Goal: Check status: Check status

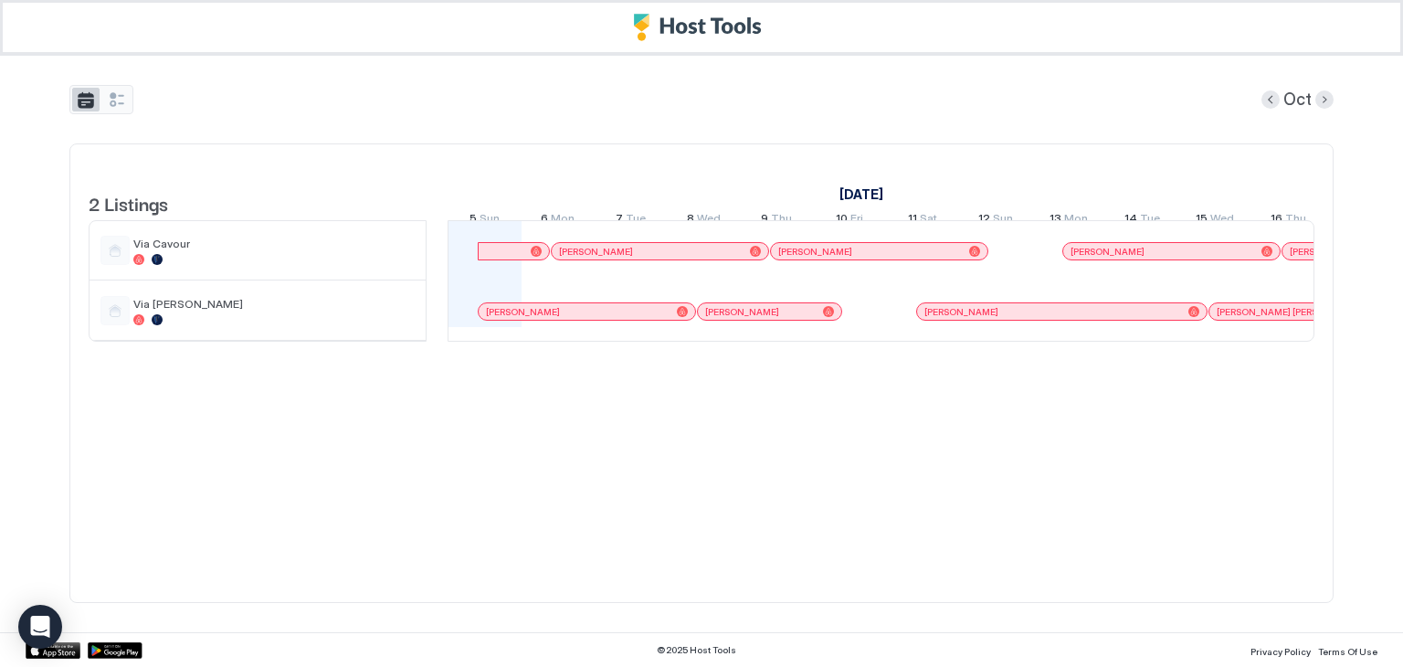
click at [79, 101] on button "tab-group" at bounding box center [85, 100] width 27 height 24
click at [117, 93] on button "tab-group" at bounding box center [116, 100] width 27 height 24
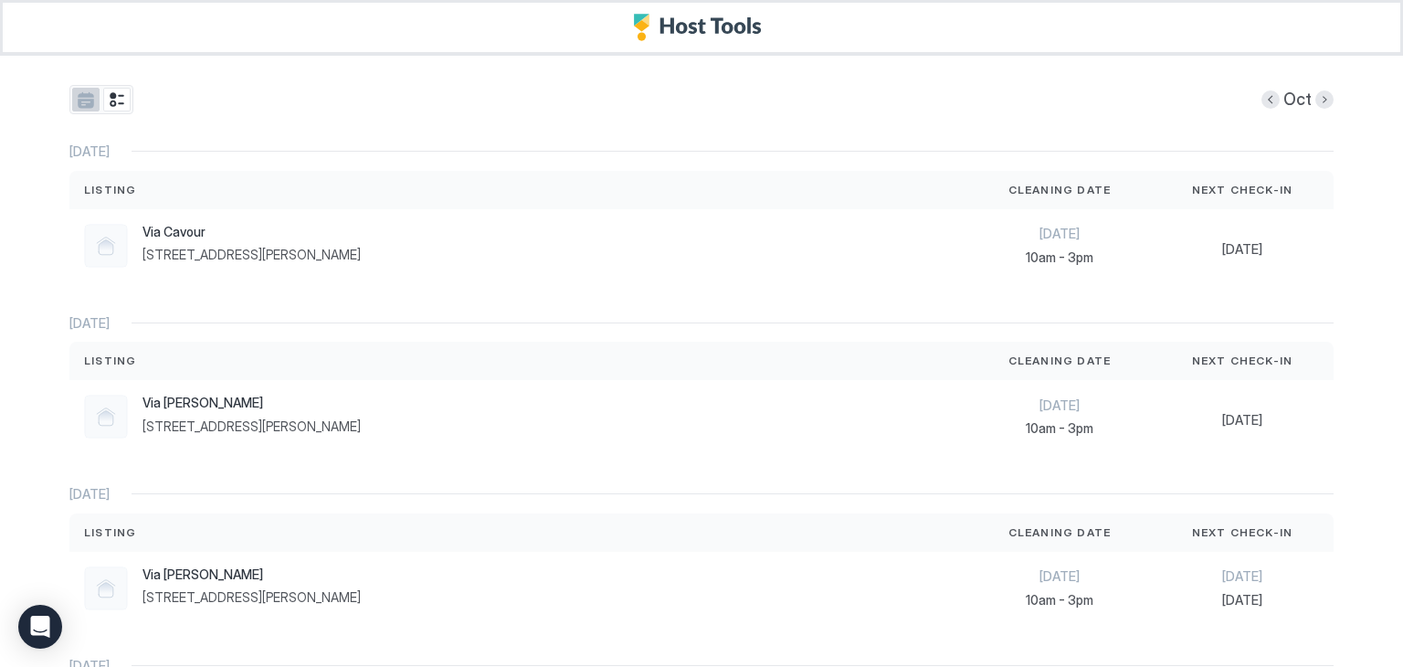
click at [88, 96] on button "tab-group" at bounding box center [85, 100] width 27 height 24
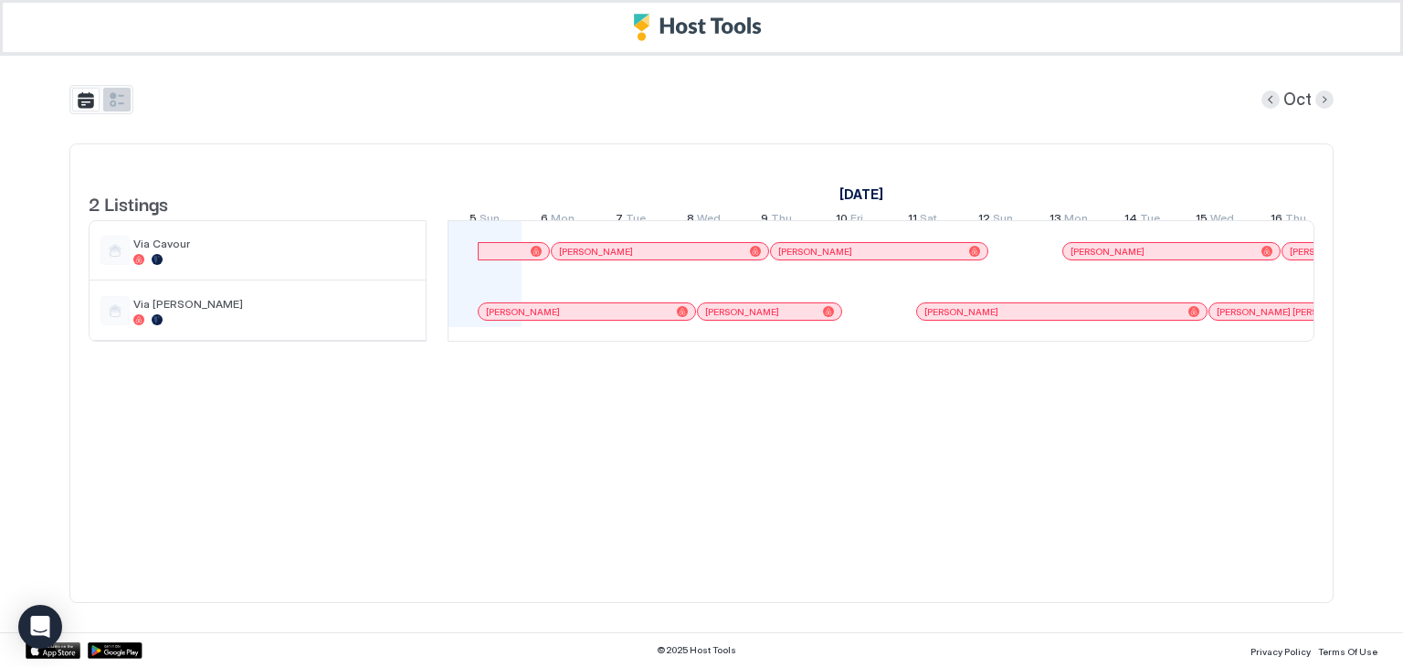
click at [117, 100] on button "tab-group" at bounding box center [116, 100] width 27 height 24
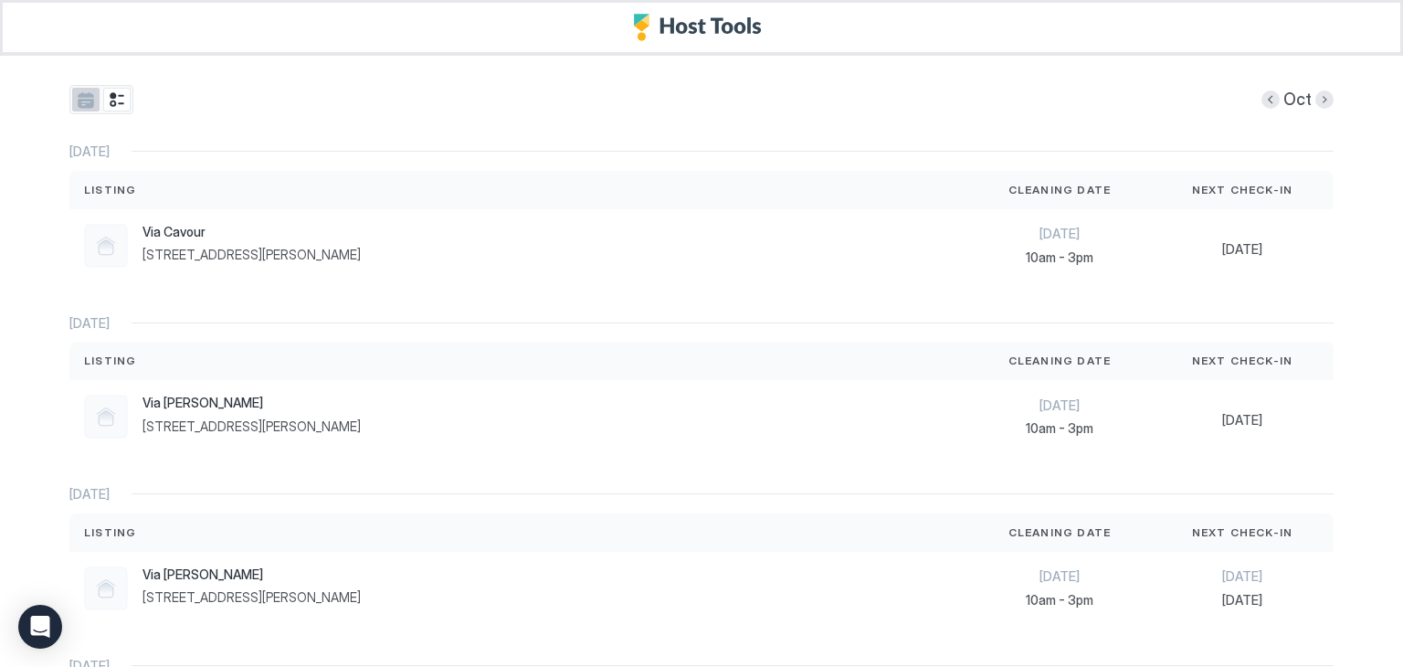
click at [72, 107] on button "tab-group" at bounding box center [85, 100] width 27 height 24
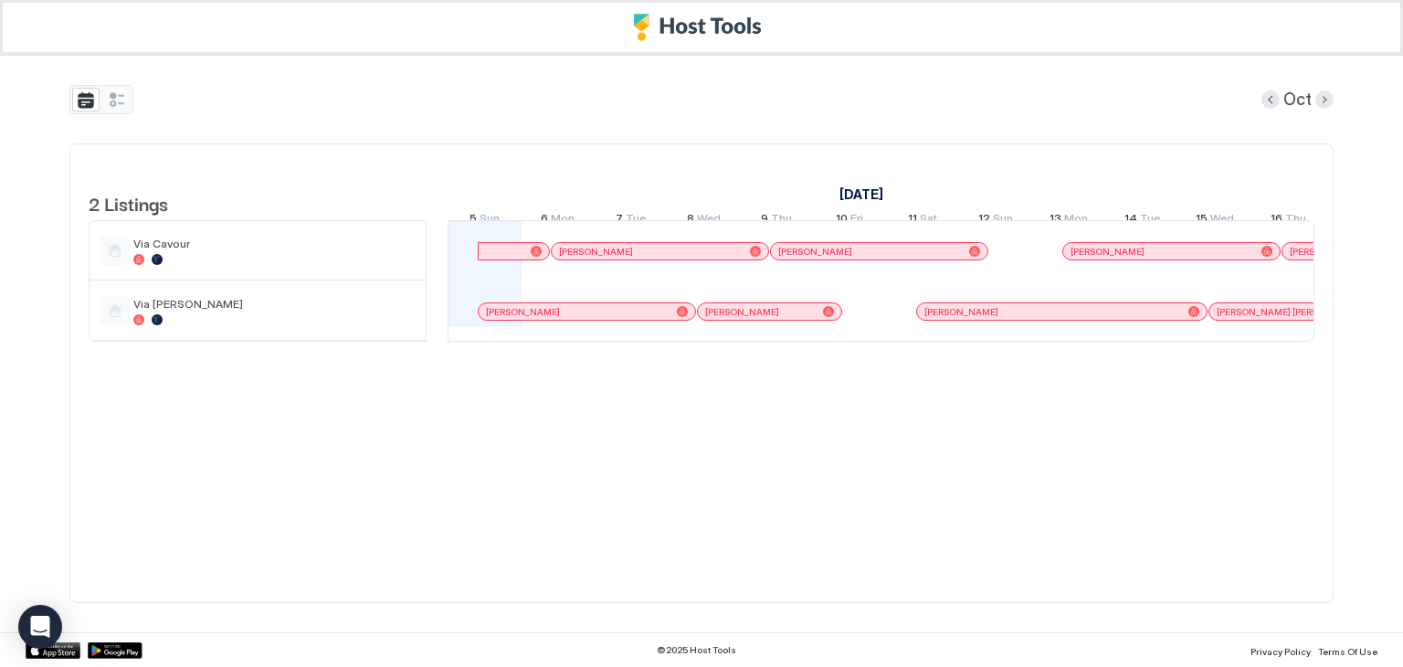
click at [534, 257] on div at bounding box center [536, 251] width 11 height 11
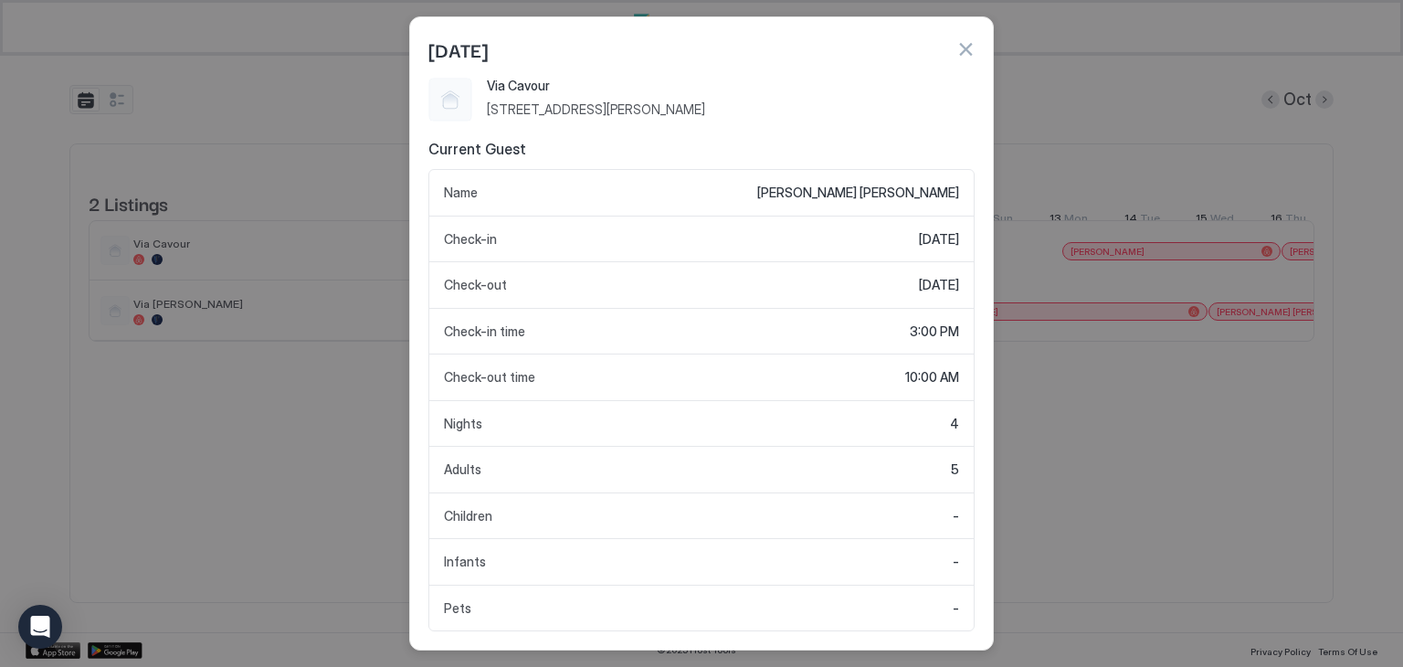
click at [969, 43] on button "button" at bounding box center [966, 49] width 18 height 18
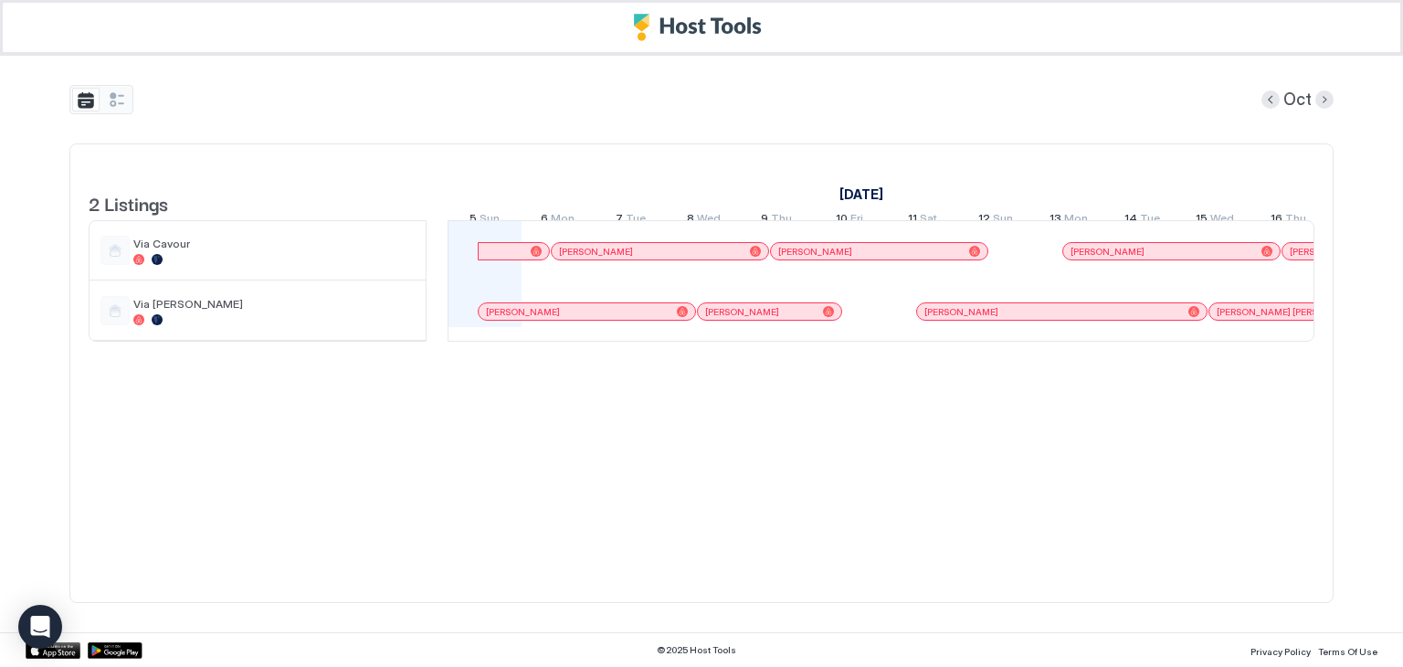
click at [567, 259] on div at bounding box center [567, 251] width 15 height 15
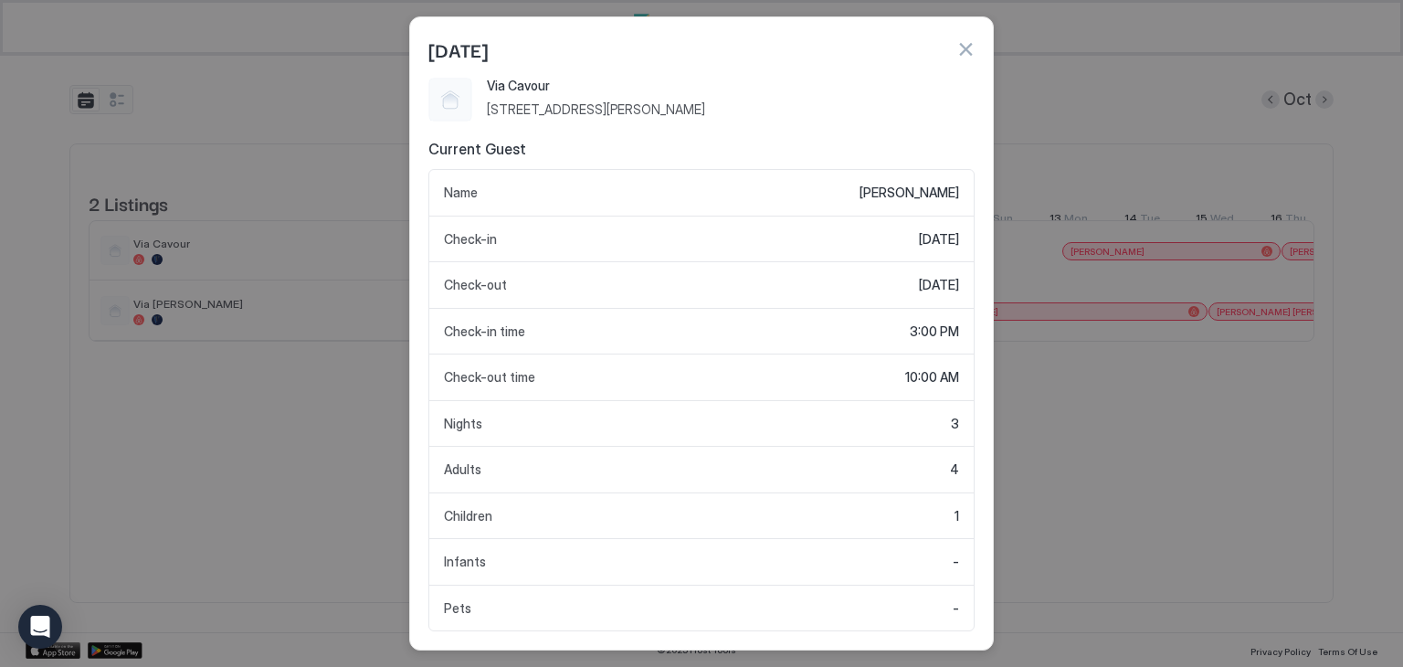
click at [967, 54] on button "button" at bounding box center [966, 49] width 18 height 18
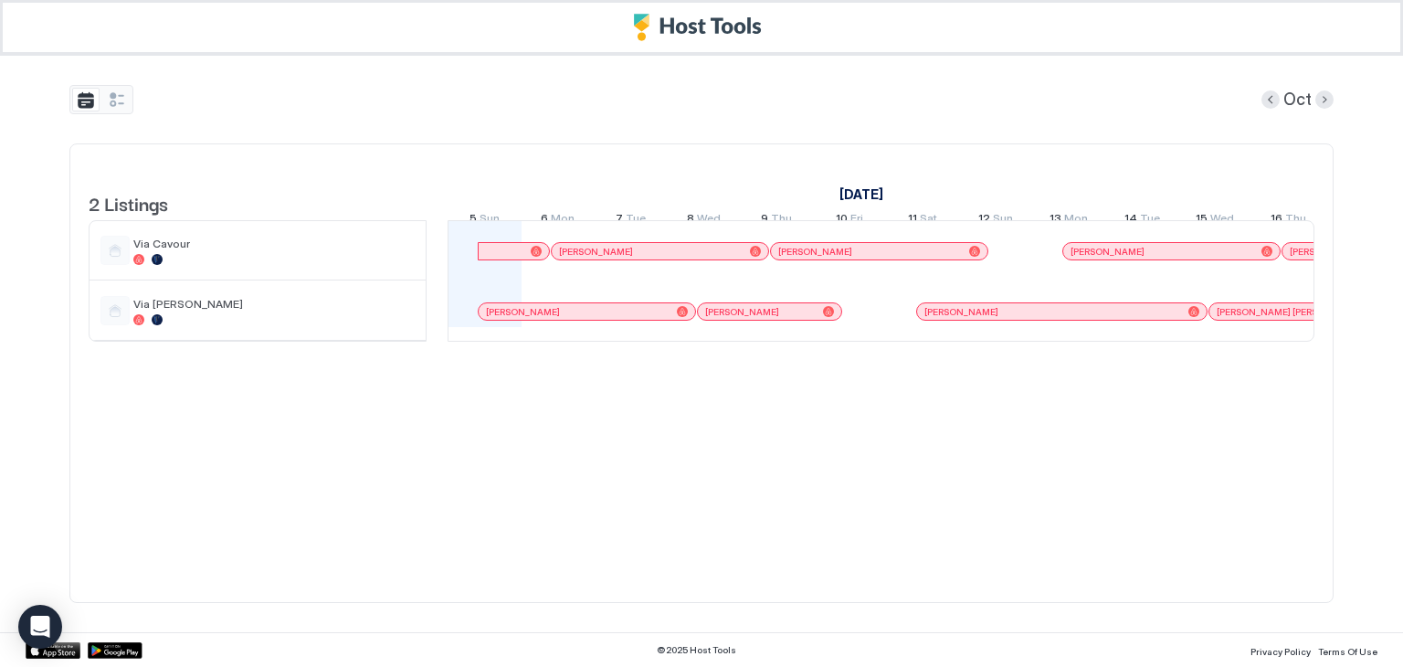
click at [757, 318] on span "[PERSON_NAME]" at bounding box center [742, 312] width 74 height 12
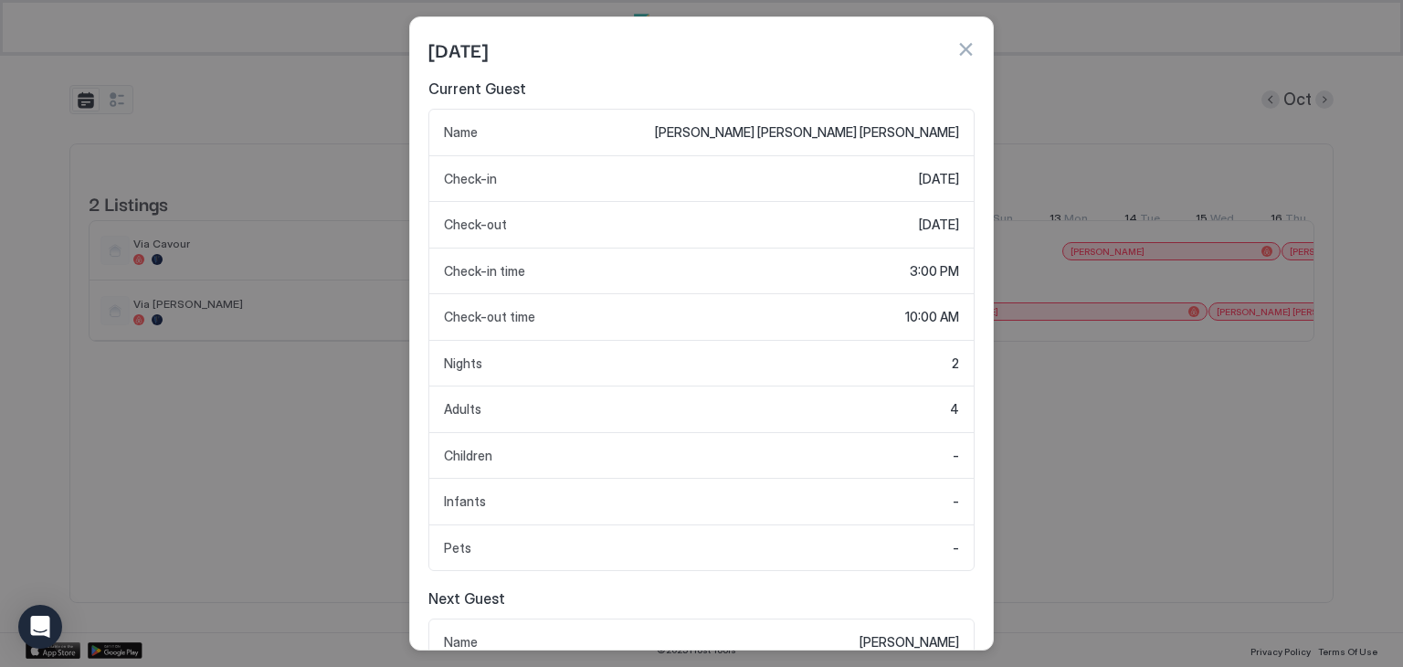
scroll to position [91, 0]
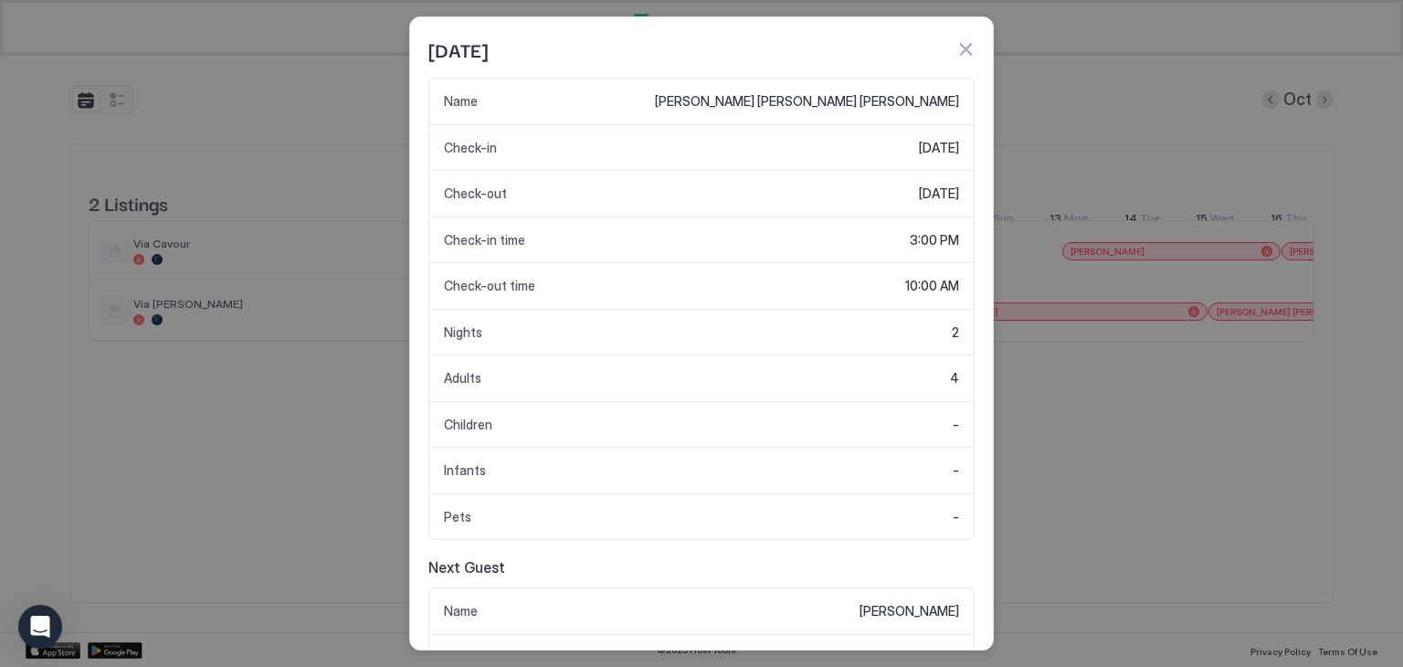
click at [969, 52] on button "button" at bounding box center [966, 49] width 18 height 18
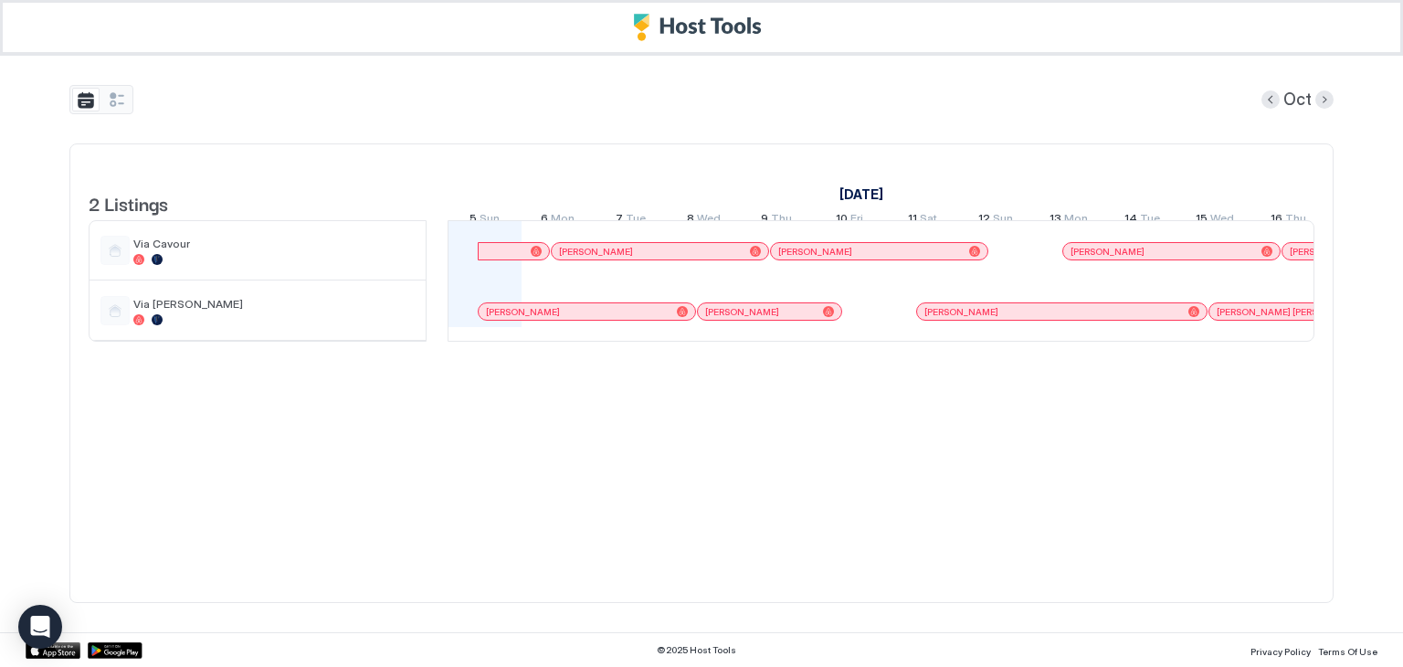
click at [748, 304] on div "[PERSON_NAME]" at bounding box center [741, 294] width 146 height 20
click at [748, 318] on span "[PERSON_NAME]" at bounding box center [742, 312] width 74 height 12
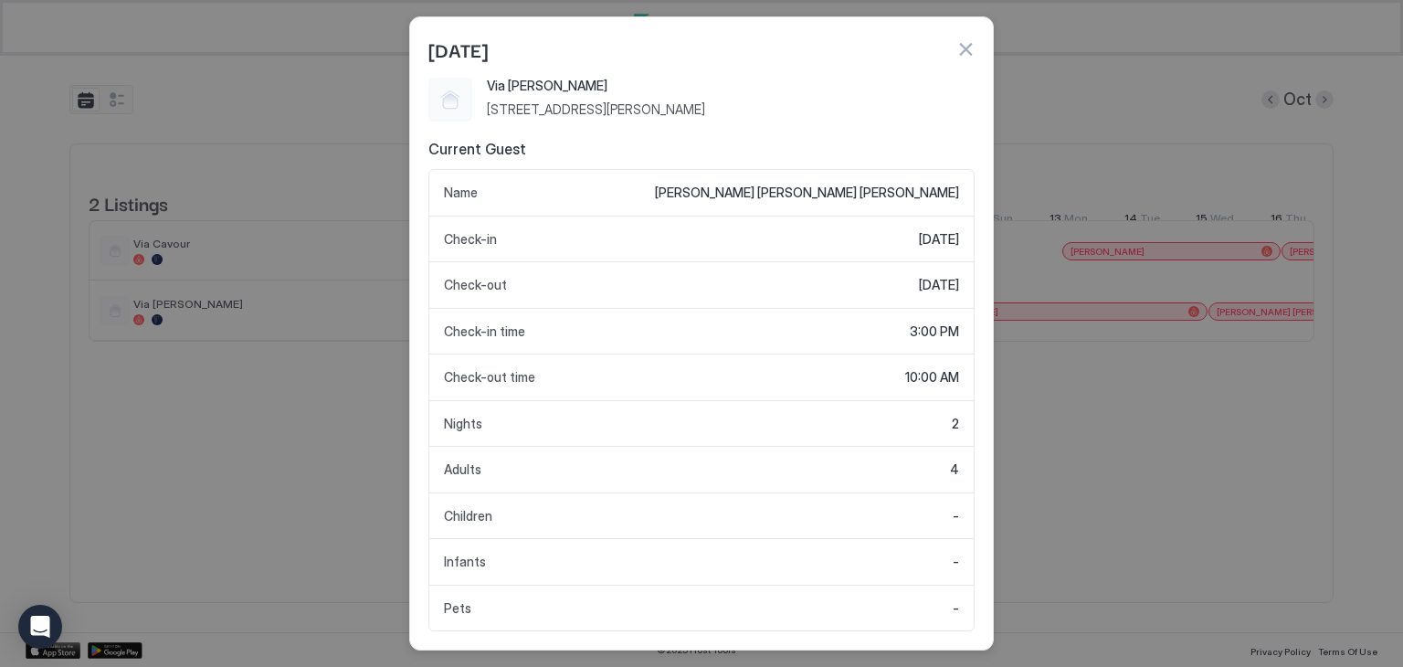
click at [965, 45] on button "button" at bounding box center [966, 49] width 18 height 18
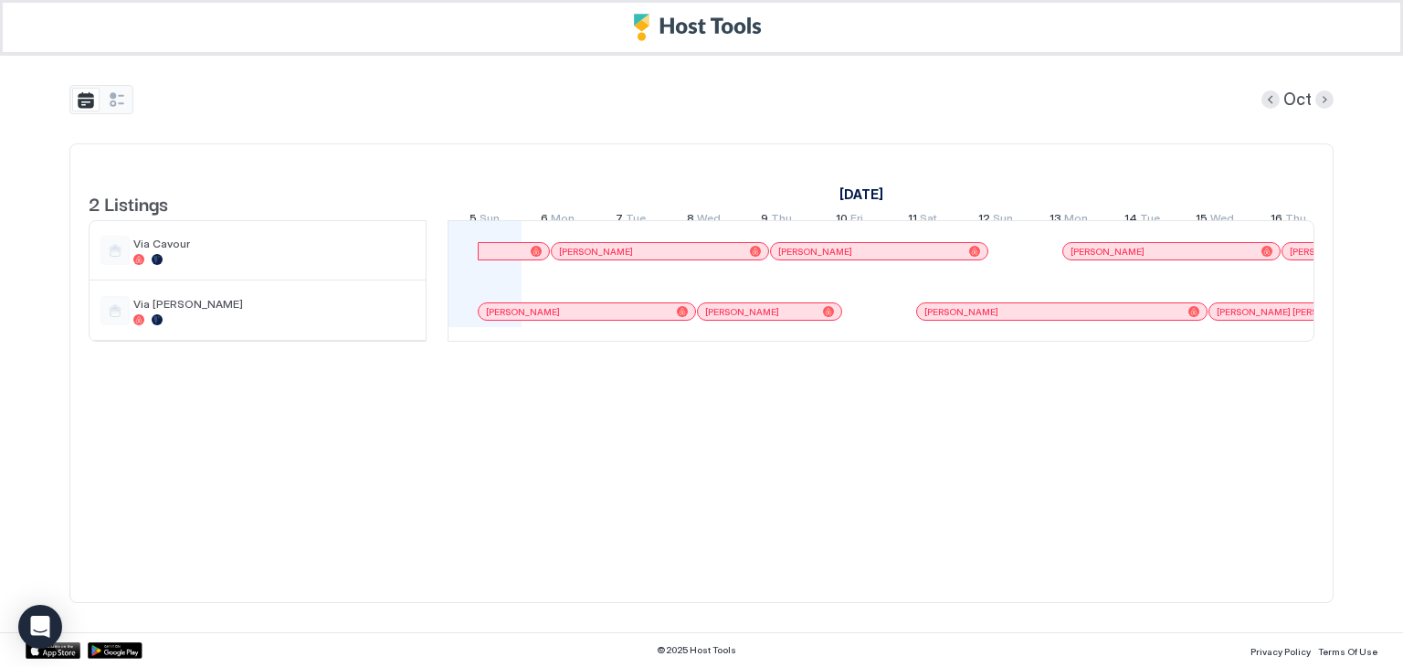
click at [581, 259] on div at bounding box center [582, 251] width 15 height 15
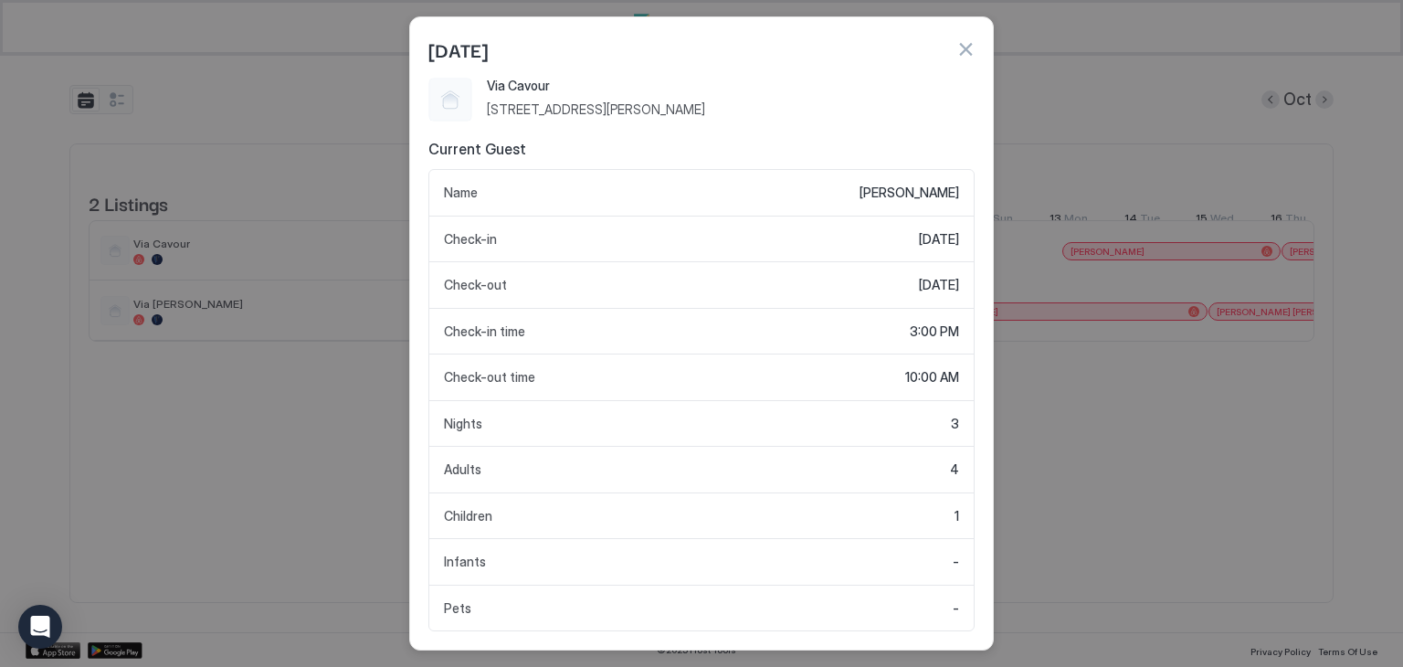
click at [960, 47] on button "button" at bounding box center [966, 49] width 18 height 18
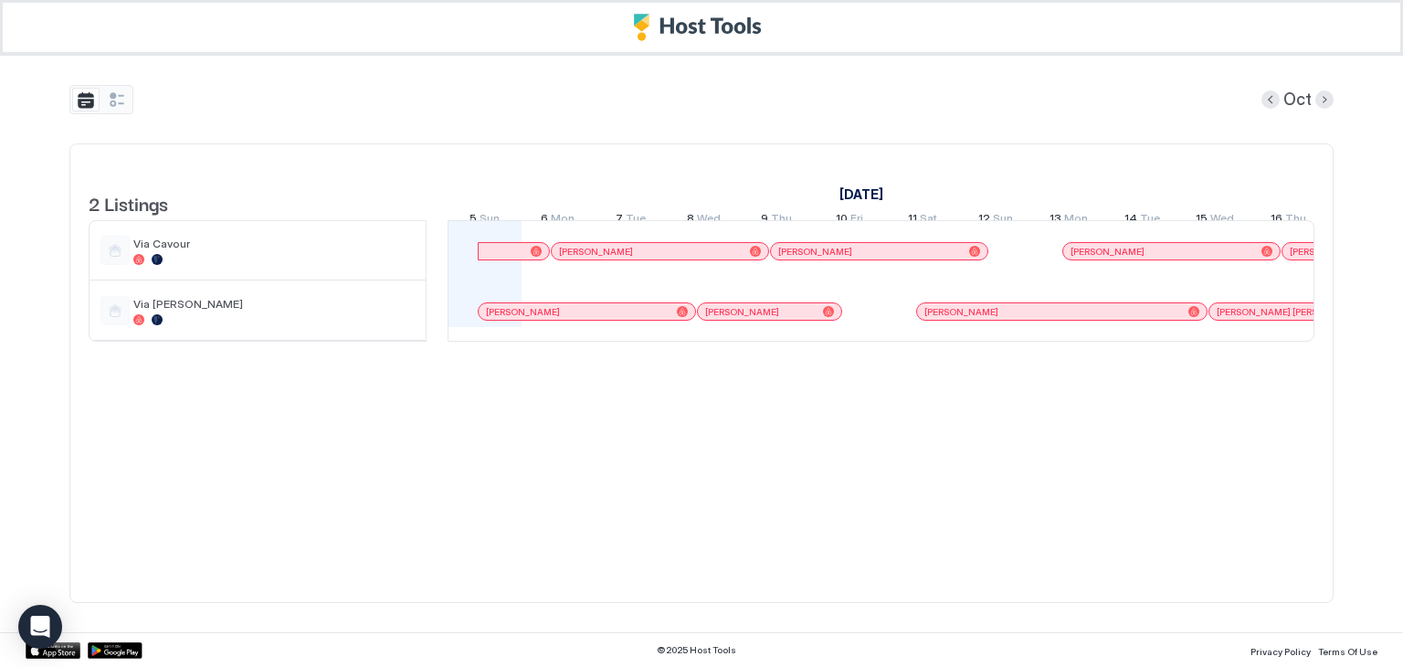
click at [782, 318] on div "[PERSON_NAME]" at bounding box center [760, 312] width 111 height 12
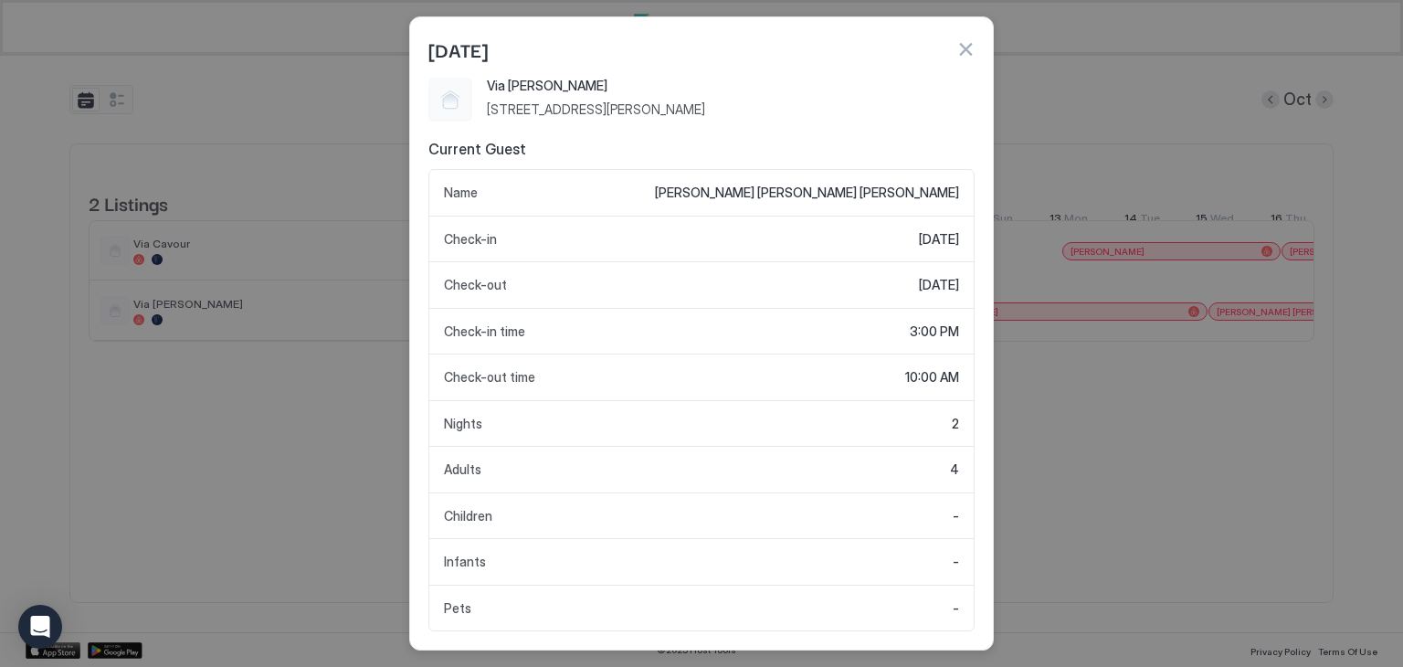
drag, startPoint x: 979, startPoint y: 53, endPoint x: 969, endPoint y: 52, distance: 10.1
click at [975, 52] on div "[DATE]" at bounding box center [701, 47] width 583 height 60
click at [966, 52] on button "button" at bounding box center [966, 49] width 18 height 18
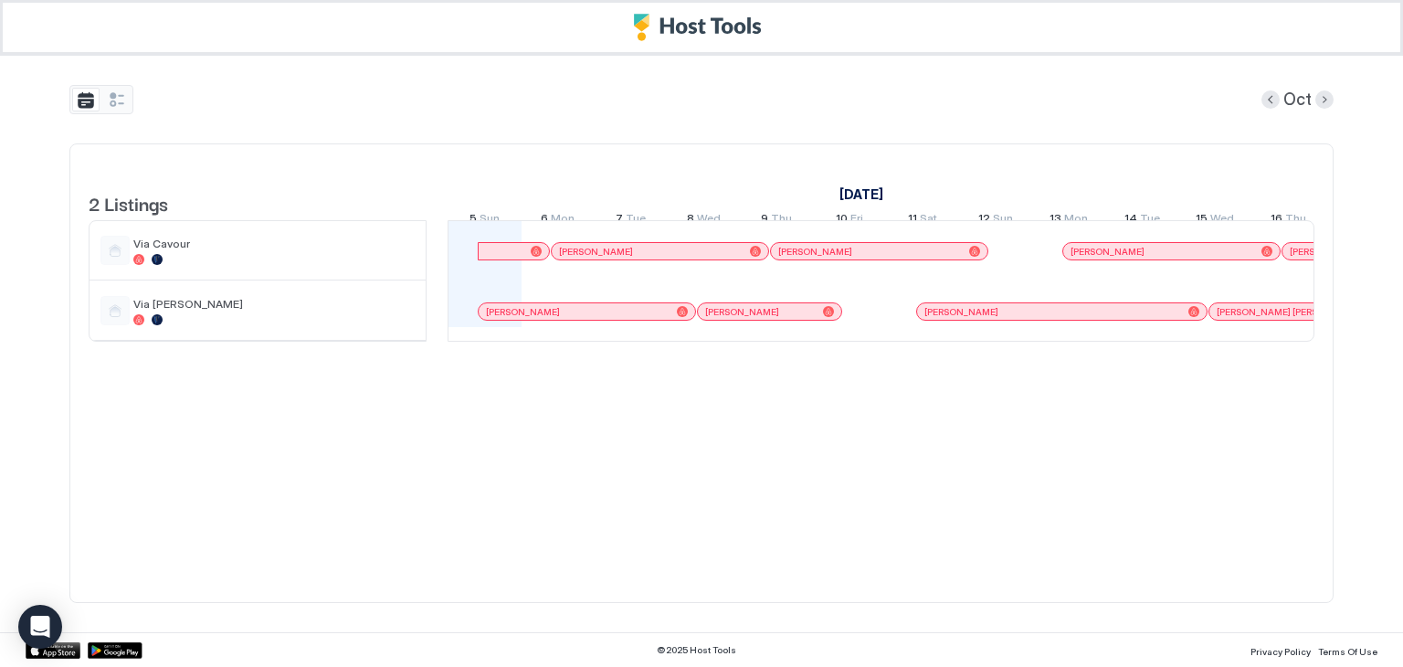
click at [715, 318] on span "[PERSON_NAME]" at bounding box center [742, 312] width 74 height 12
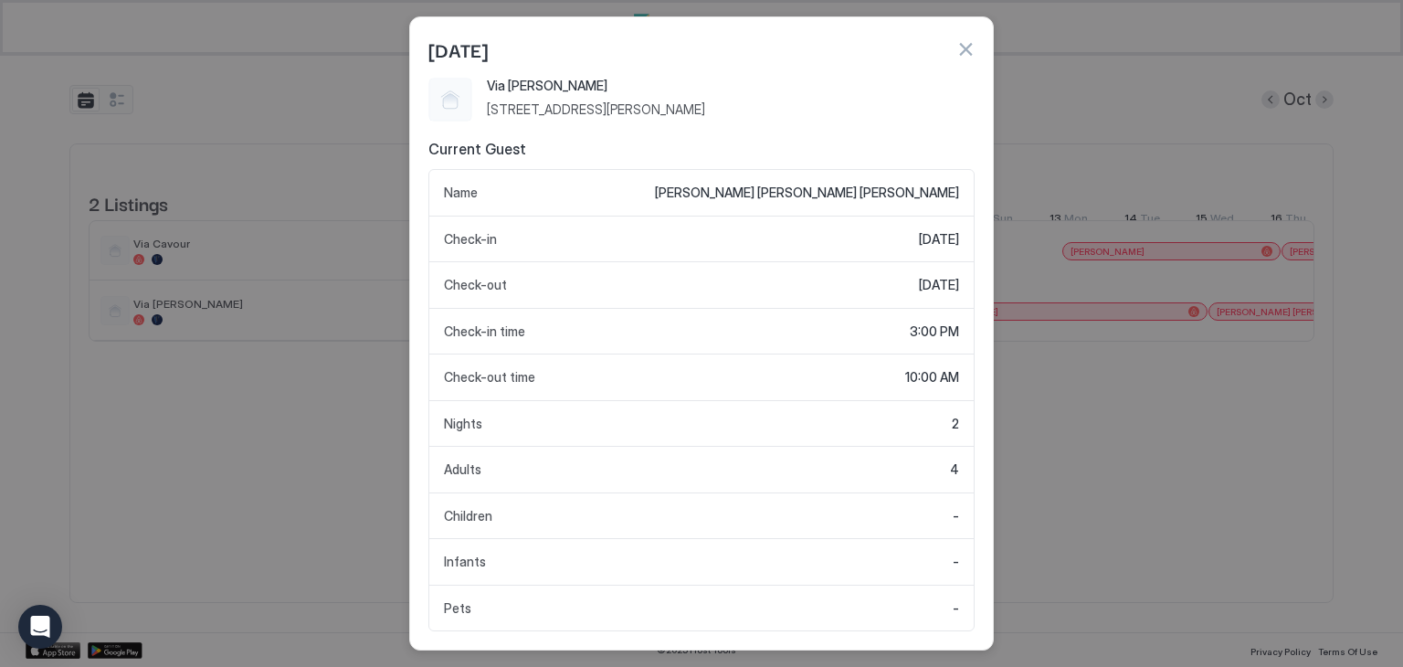
click at [971, 48] on button "button" at bounding box center [966, 49] width 18 height 18
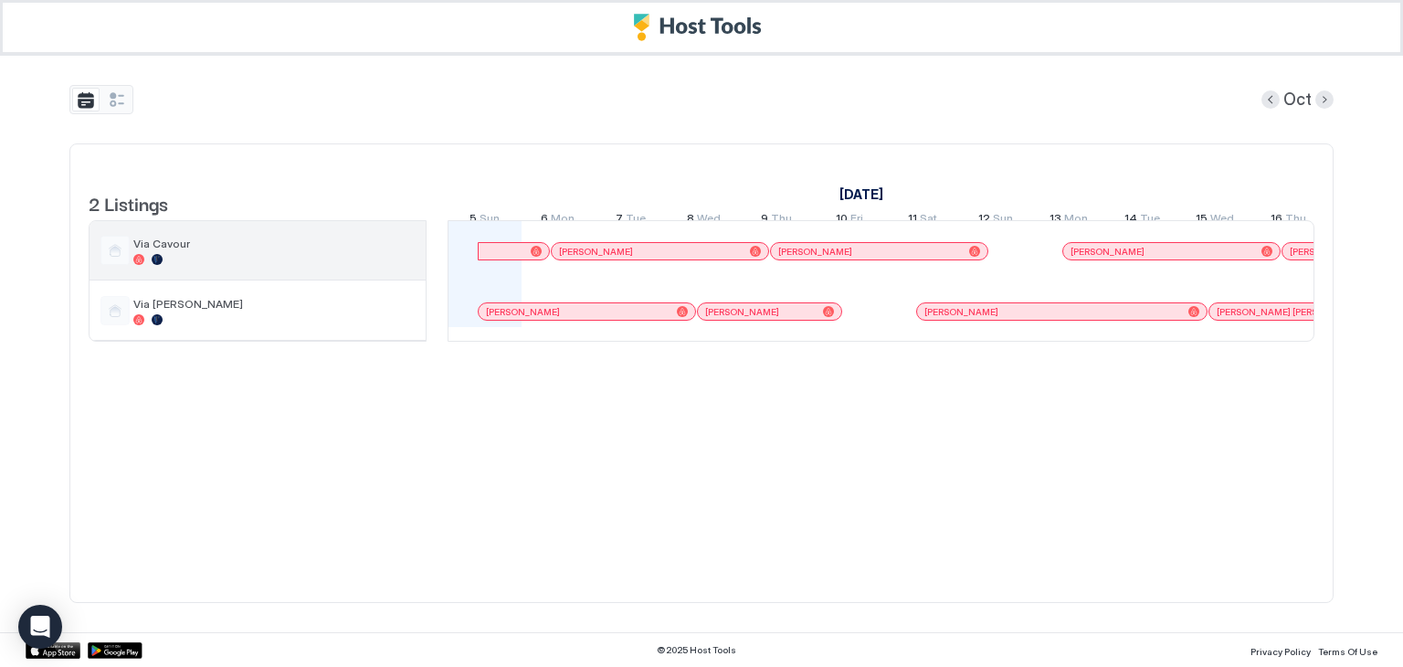
click at [179, 264] on div "Via Cavour" at bounding box center [273, 251] width 281 height 28
